Goal: Navigation & Orientation: Understand site structure

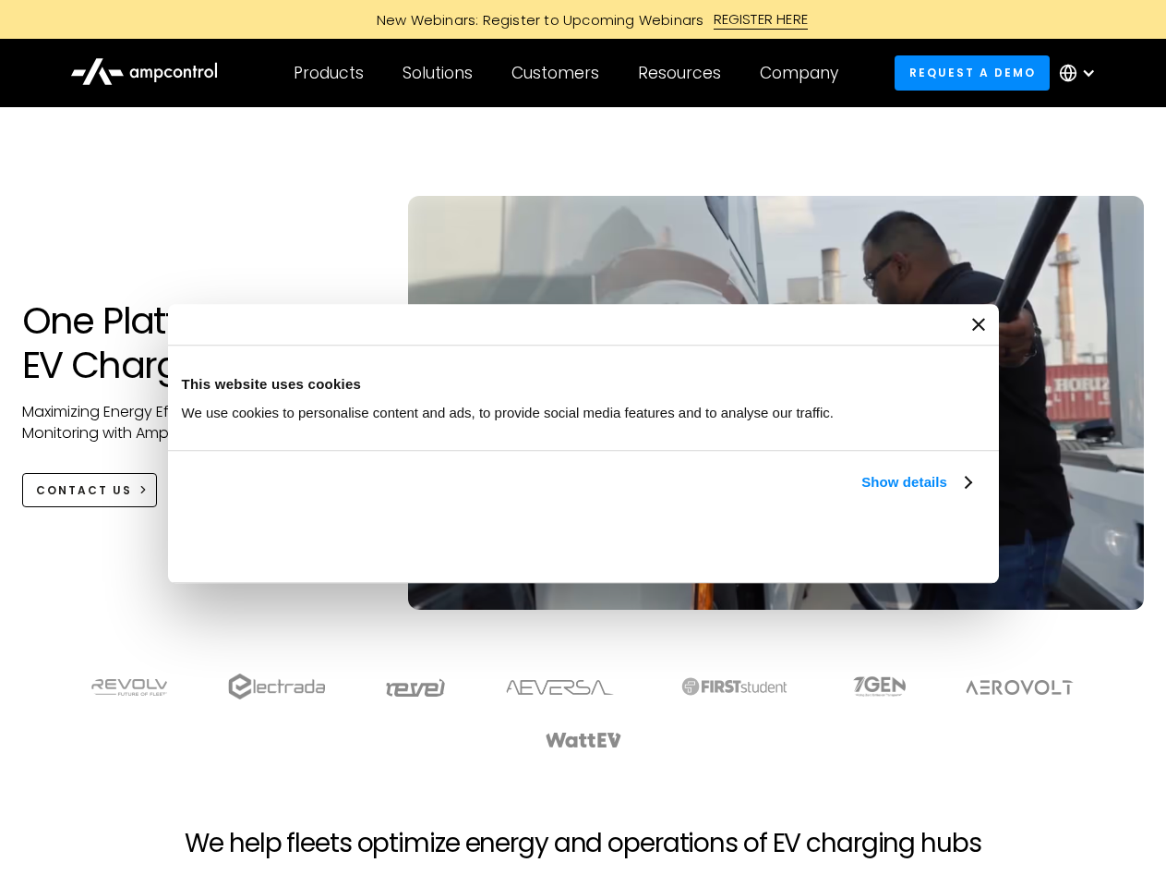
click at [862, 493] on link "Show details" at bounding box center [916, 482] width 109 height 22
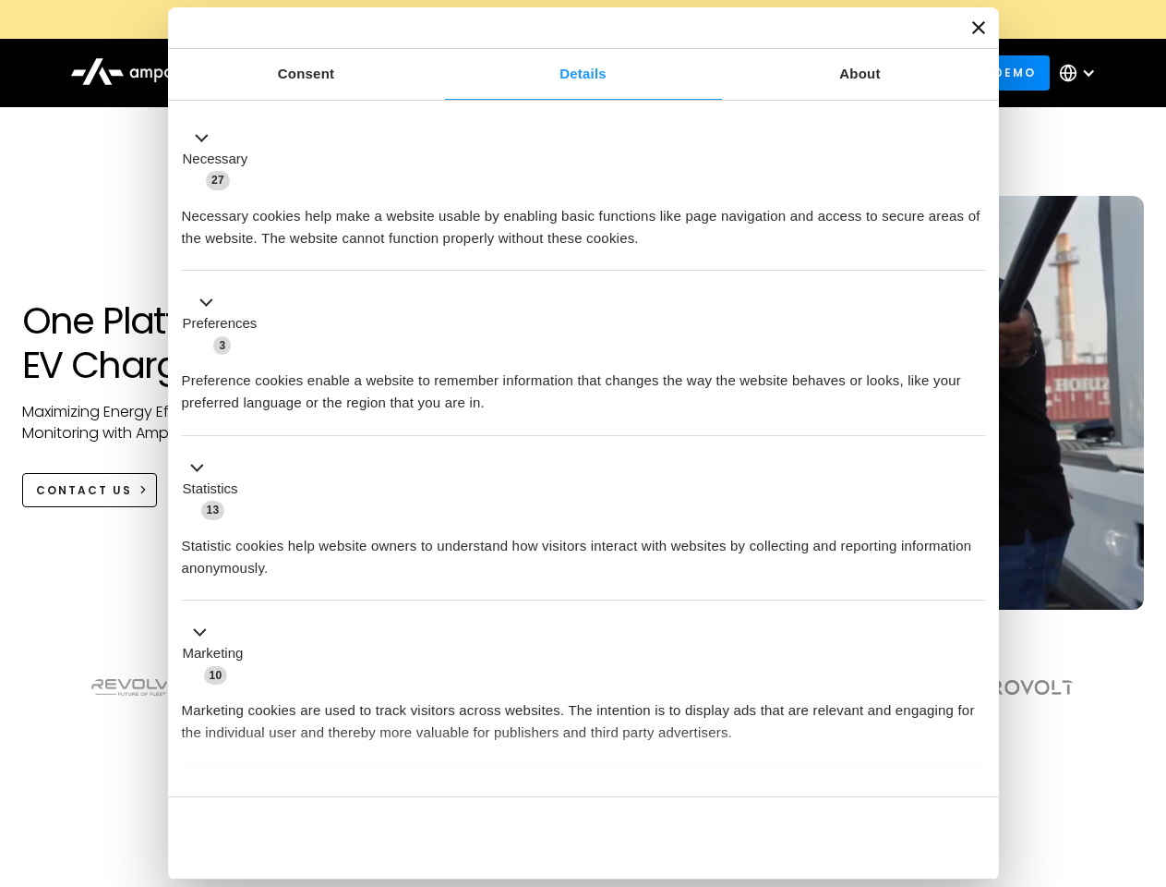
click at [973, 249] on div "Necessary cookies help make a website usable by enabling basic functions like p…" at bounding box center [583, 220] width 803 height 58
click at [1146, 744] on section at bounding box center [583, 711] width 1166 height 115
click at [568, 73] on div "Customers" at bounding box center [556, 73] width 88 height 20
click at [328, 73] on div "Products" at bounding box center [329, 73] width 70 height 20
click at [439, 73] on div "Solutions" at bounding box center [438, 73] width 70 height 20
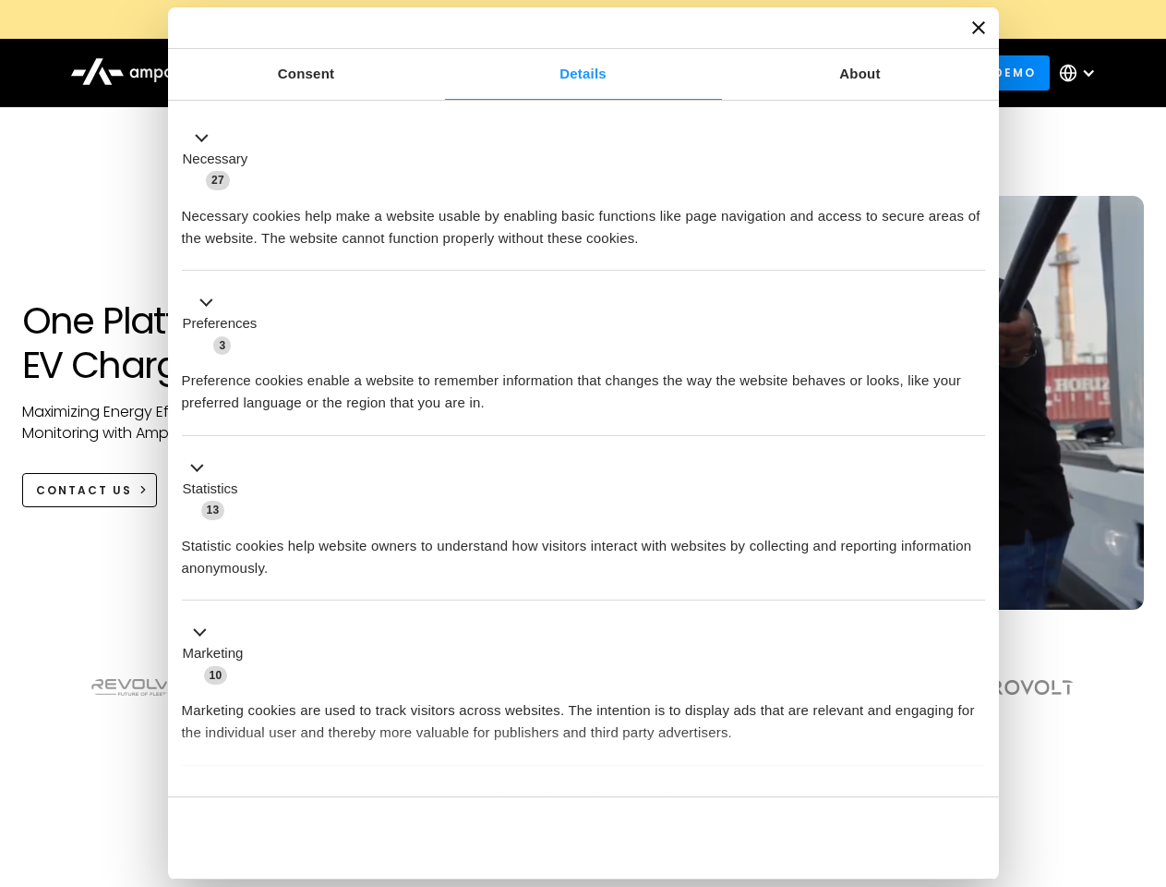
click at [559, 73] on div "Customers" at bounding box center [556, 73] width 88 height 20
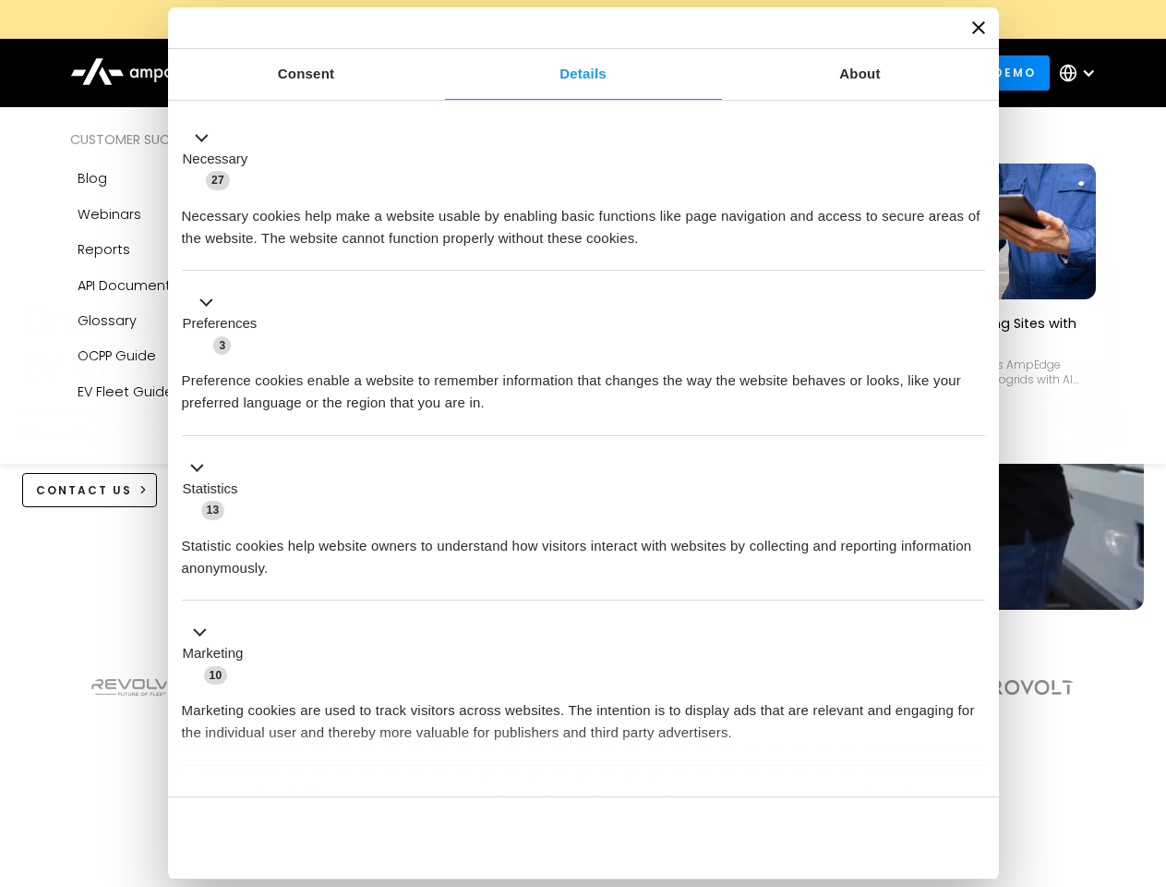
click at [683, 73] on div "Resources" at bounding box center [679, 73] width 83 height 20
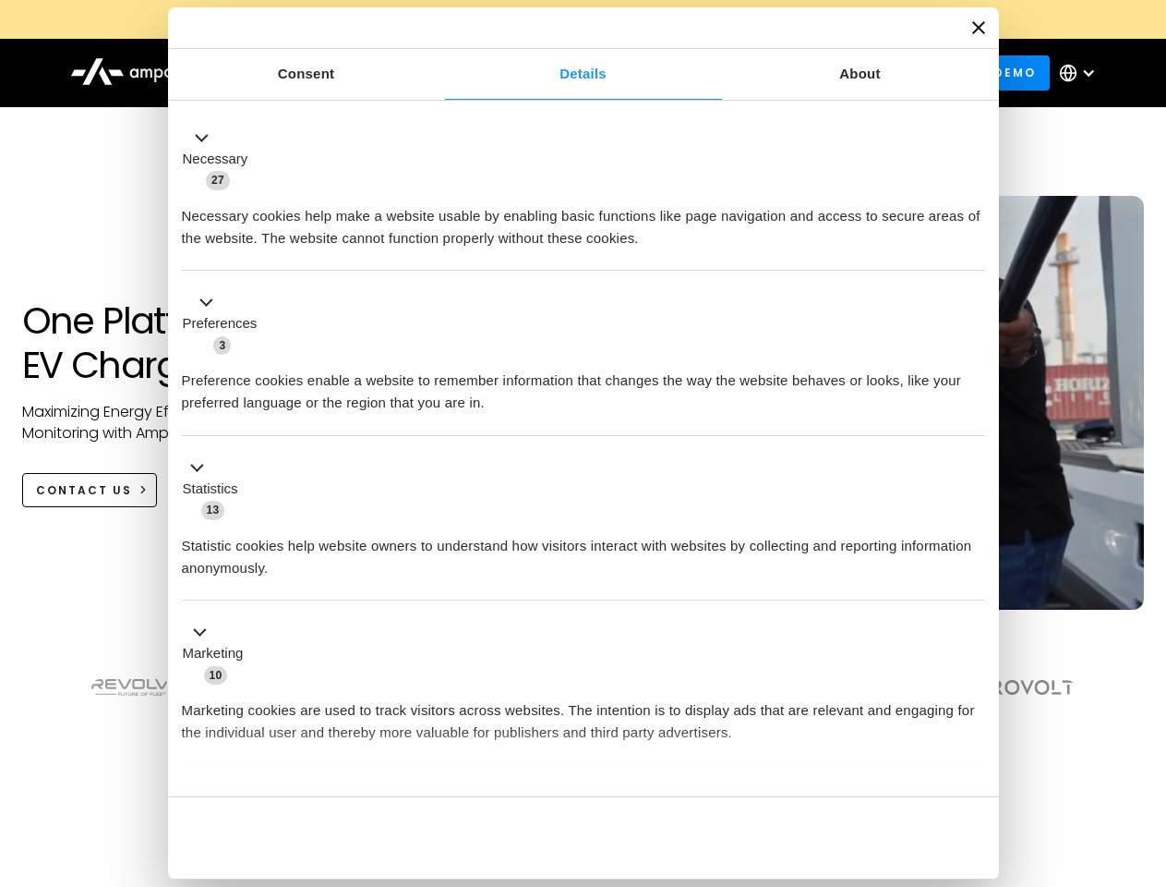
click at [805, 73] on div "Company" at bounding box center [799, 73] width 78 height 20
click at [1082, 73] on div at bounding box center [1088, 73] width 15 height 15
